Goal: Task Accomplishment & Management: Manage account settings

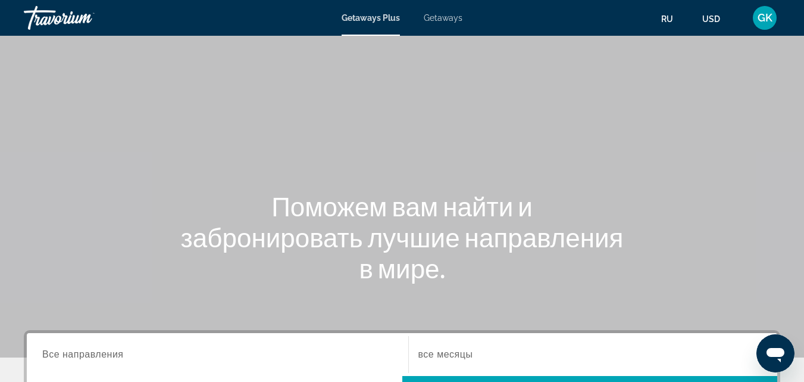
click at [768, 24] on div "GK" at bounding box center [765, 18] width 24 height 24
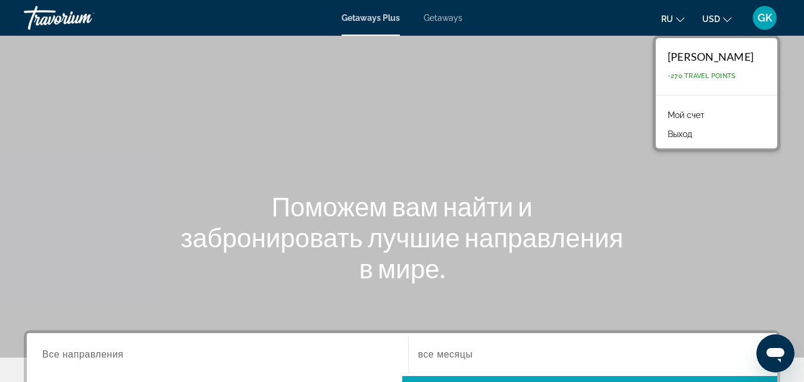
click at [662, 112] on link "Мой счет" at bounding box center [686, 114] width 49 height 15
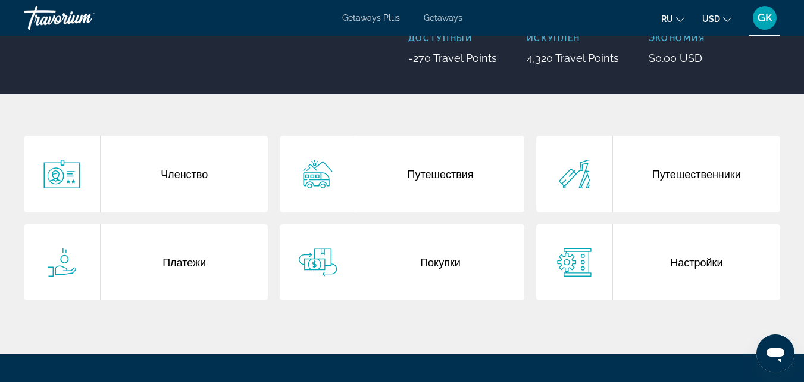
scroll to position [170, 0]
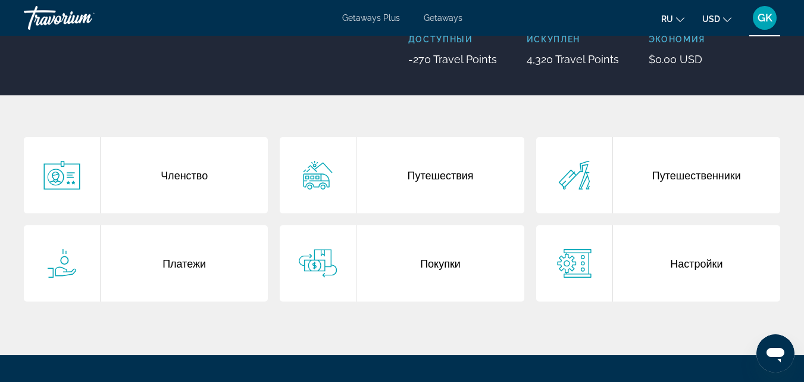
click at [186, 168] on div "Членство" at bounding box center [184, 175] width 167 height 76
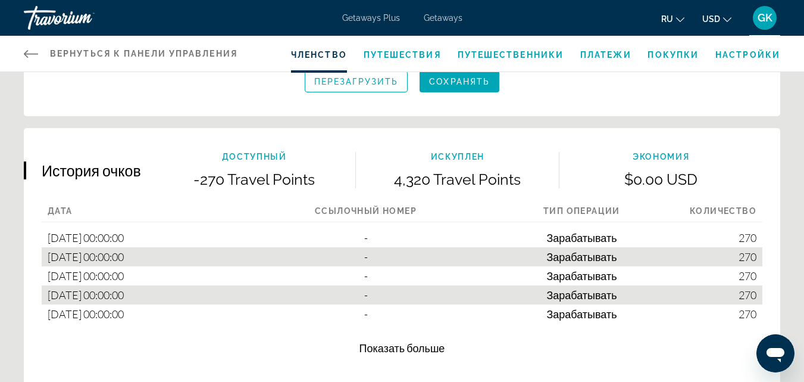
scroll to position [655, 0]
